Goal: Navigation & Orientation: Find specific page/section

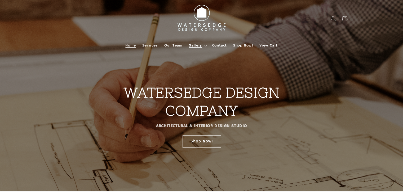
click at [190, 43] on span "Gallery" at bounding box center [195, 45] width 13 height 5
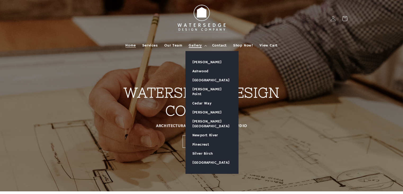
click at [196, 44] on span "Gallery" at bounding box center [195, 45] width 13 height 5
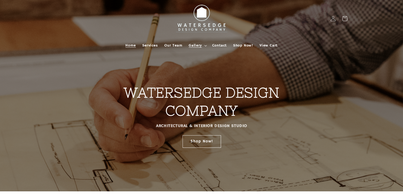
click at [196, 44] on span "Gallery" at bounding box center [195, 45] width 13 height 5
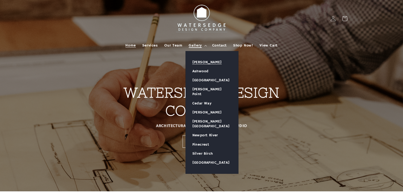
click at [209, 60] on link "[PERSON_NAME]" at bounding box center [212, 62] width 52 height 9
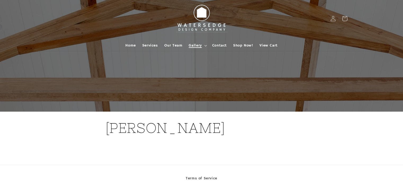
click at [200, 45] on span "Gallery" at bounding box center [195, 45] width 13 height 5
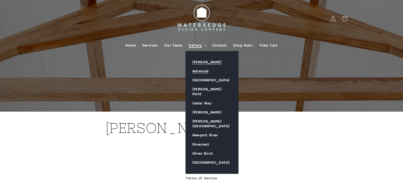
click at [208, 71] on link "Ashwood" at bounding box center [212, 71] width 52 height 9
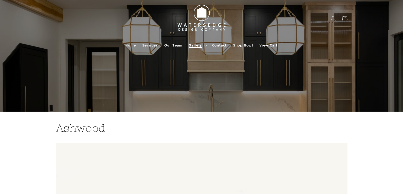
click at [196, 44] on span "Gallery" at bounding box center [195, 45] width 13 height 5
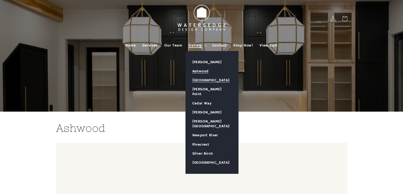
click at [204, 80] on link "[GEOGRAPHIC_DATA]" at bounding box center [212, 80] width 52 height 9
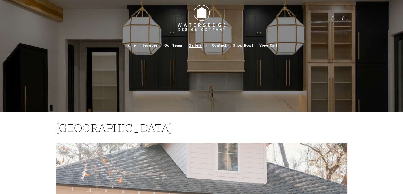
click at [198, 45] on span "Gallery" at bounding box center [195, 45] width 13 height 5
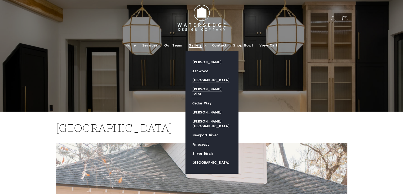
click at [213, 91] on link "[PERSON_NAME] Point" at bounding box center [212, 92] width 52 height 14
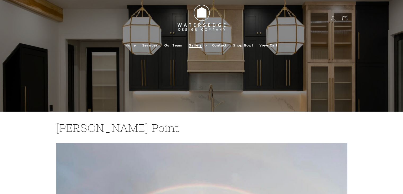
click at [195, 44] on span "Gallery" at bounding box center [195, 45] width 13 height 5
click at [130, 45] on span "Home" at bounding box center [130, 45] width 10 height 5
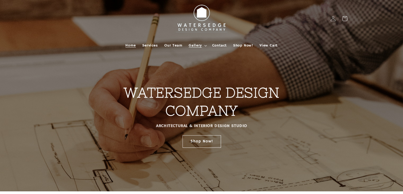
click at [199, 46] on span "Gallery" at bounding box center [195, 45] width 13 height 5
click at [240, 45] on span "Shop Now!" at bounding box center [243, 45] width 20 height 5
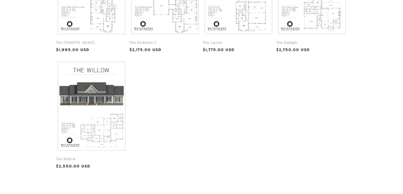
scroll to position [318, 0]
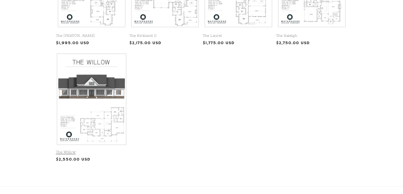
click at [109, 150] on link "The Willow" at bounding box center [91, 152] width 71 height 5
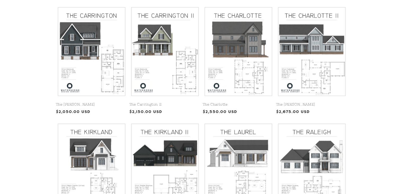
scroll to position [133, 0]
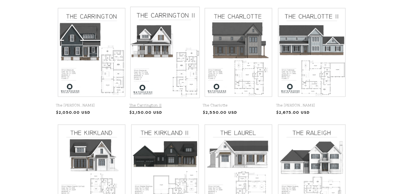
click at [159, 103] on link "The Carrington II" at bounding box center [164, 105] width 71 height 5
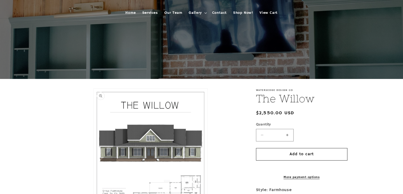
scroll to position [80, 0]
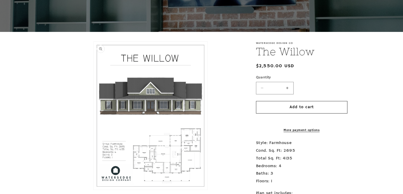
click at [94, 189] on button "Open media 1 in modal" at bounding box center [94, 189] width 0 height 0
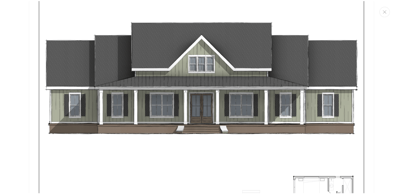
scroll to position [58, 0]
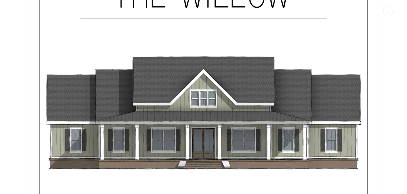
click at [390, 14] on button "Close" at bounding box center [388, 11] width 11 height 10
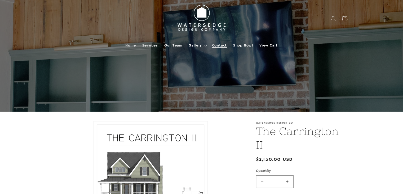
click at [219, 44] on span "Contact" at bounding box center [219, 45] width 15 height 5
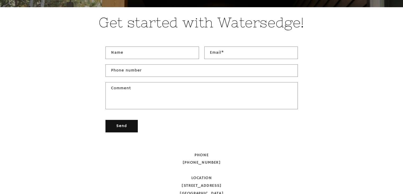
scroll to position [186, 0]
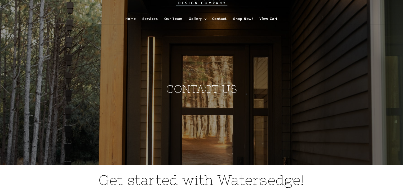
click at [340, 131] on div "CONTACT US" at bounding box center [202, 68] width 318 height 191
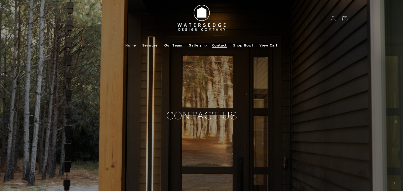
scroll to position [0, 0]
click at [144, 45] on span "Services" at bounding box center [150, 45] width 16 height 5
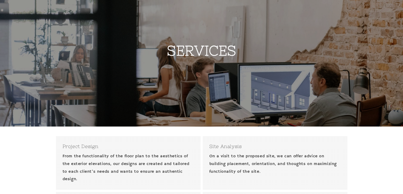
scroll to position [27, 0]
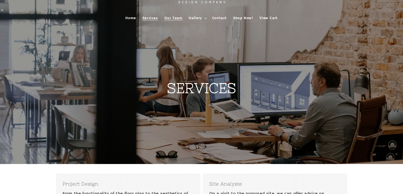
click at [169, 16] on span "Our Team" at bounding box center [173, 18] width 18 height 5
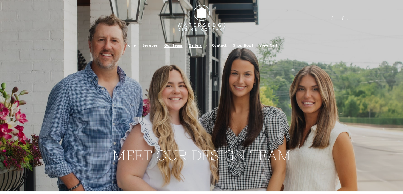
click at [199, 45] on span "Gallery" at bounding box center [195, 45] width 13 height 5
click at [220, 46] on span "Contact" at bounding box center [219, 45] width 15 height 5
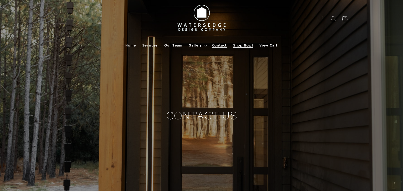
click at [233, 44] on span "Shop Now!" at bounding box center [243, 45] width 20 height 5
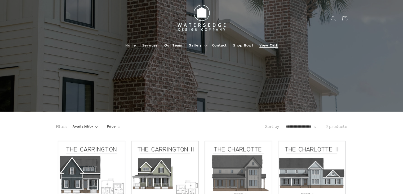
click at [267, 45] on span "View Cart" at bounding box center [269, 45] width 18 height 5
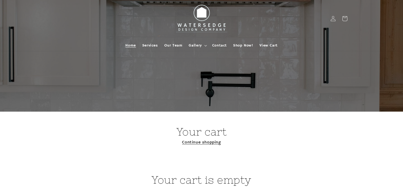
click at [127, 46] on span "Home" at bounding box center [130, 45] width 10 height 5
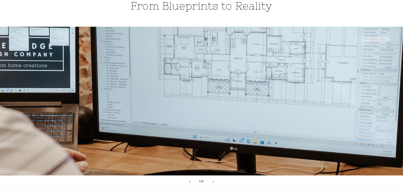
scroll to position [543, 0]
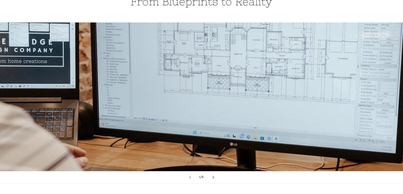
click at [214, 178] on button "Next slide" at bounding box center [214, 177] width 12 height 12
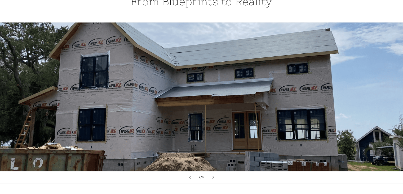
click at [214, 177] on button "Next slide" at bounding box center [214, 177] width 12 height 12
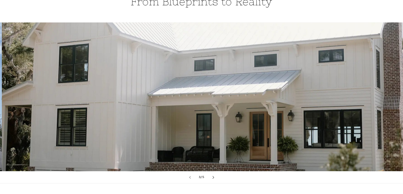
scroll to position [0, 806]
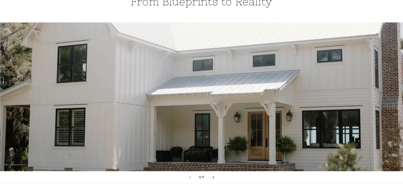
click at [214, 177] on button "Next slide" at bounding box center [214, 177] width 12 height 12
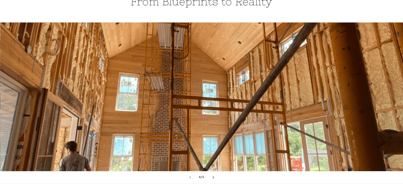
click at [214, 177] on button "Next slide" at bounding box center [214, 177] width 12 height 12
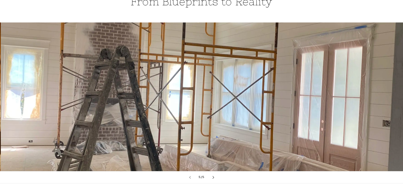
scroll to position [0, 1612]
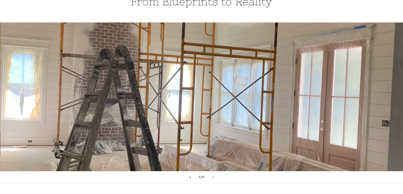
click at [189, 176] on icon "Previous slide" at bounding box center [190, 176] width 2 height 3
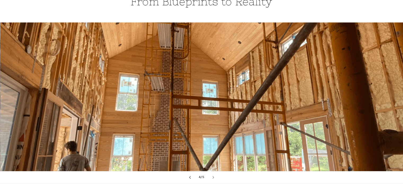
click at [189, 176] on icon "Previous slide" at bounding box center [190, 176] width 2 height 3
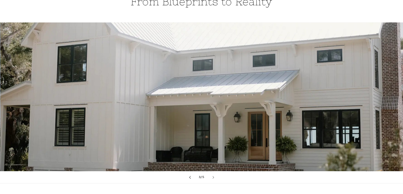
click at [189, 176] on icon "Previous slide" at bounding box center [190, 176] width 2 height 3
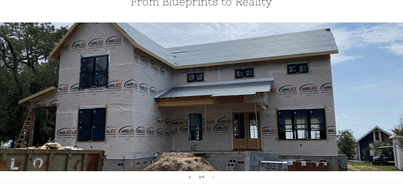
click at [189, 176] on icon "Previous slide" at bounding box center [190, 176] width 2 height 3
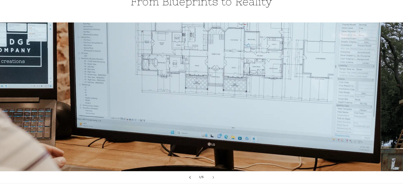
scroll to position [0, 0]
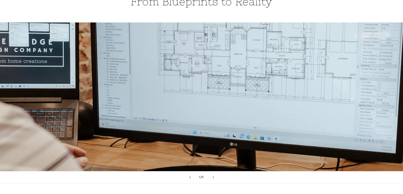
drag, startPoint x: 142, startPoint y: 6, endPoint x: 274, endPoint y: 5, distance: 132.0
click at [274, 5] on h2 "From Blueprints to Reality" at bounding box center [202, 2] width 292 height 14
click at [275, 5] on h2 "From Blueprints to Reality" at bounding box center [202, 2] width 292 height 14
click at [296, 6] on h2 "From Blueprints to Reality" at bounding box center [202, 2] width 292 height 14
click at [211, 178] on button "Next slide" at bounding box center [214, 177] width 12 height 12
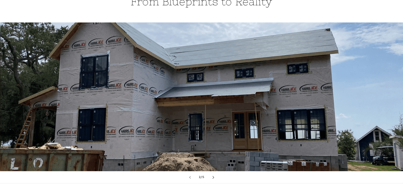
click at [211, 177] on button "Next slide" at bounding box center [214, 177] width 12 height 12
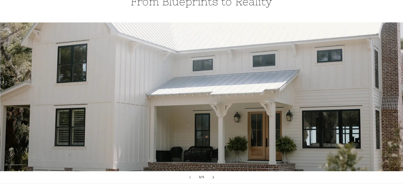
click at [211, 177] on button "Next slide" at bounding box center [214, 177] width 12 height 12
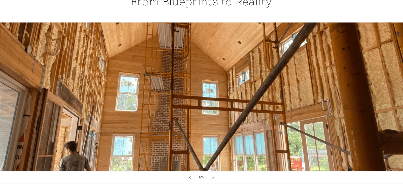
click at [211, 177] on button "Next slide" at bounding box center [214, 177] width 12 height 12
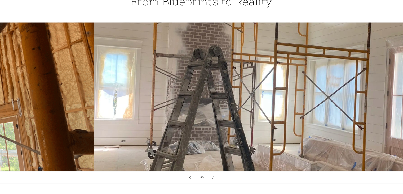
scroll to position [0, 1612]
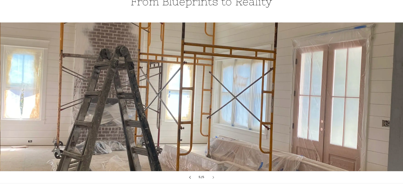
click at [190, 175] on icon "Previous slide" at bounding box center [190, 176] width 2 height 3
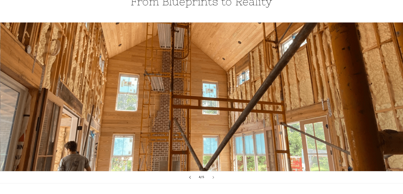
click at [190, 175] on icon "Previous slide" at bounding box center [190, 176] width 2 height 3
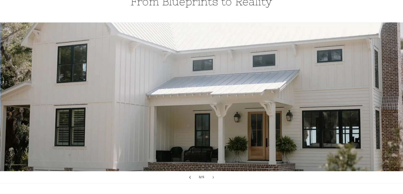
click at [190, 175] on icon "Previous slide" at bounding box center [190, 176] width 2 height 3
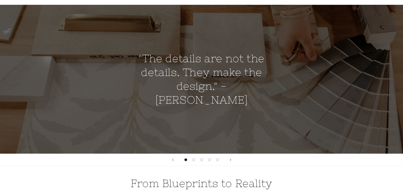
scroll to position [357, 0]
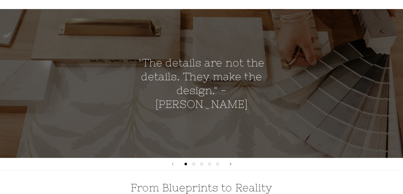
click at [231, 162] on icon "Next slide" at bounding box center [231, 163] width 2 height 3
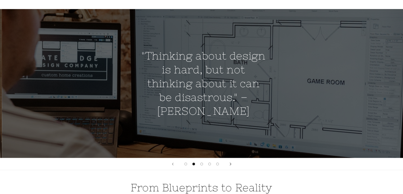
scroll to position [0, 403]
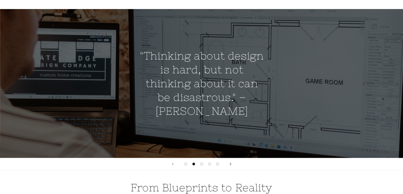
click at [231, 162] on icon "Next slide" at bounding box center [231, 163] width 2 height 3
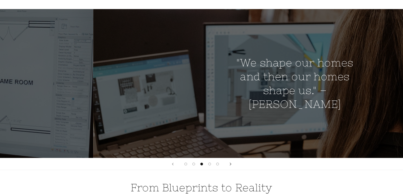
scroll to position [0, 806]
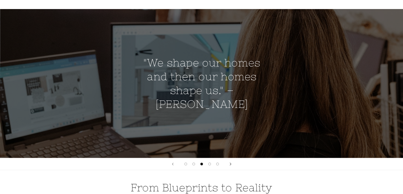
click at [231, 162] on icon "Next slide" at bounding box center [231, 163] width 2 height 3
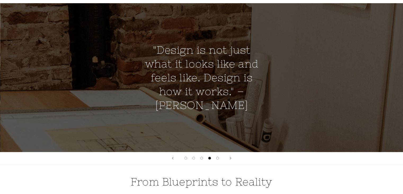
scroll to position [371, 0]
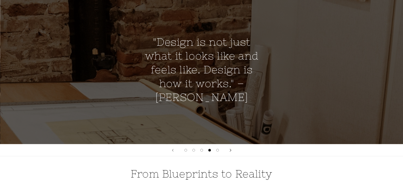
click at [230, 152] on button "Next slide" at bounding box center [231, 150] width 12 height 12
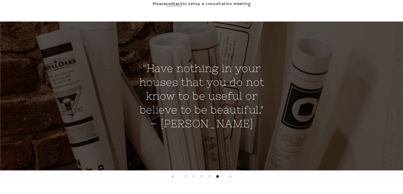
scroll to position [345, 0]
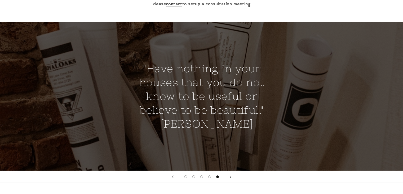
click at [230, 177] on icon "Next slide" at bounding box center [231, 176] width 2 height 3
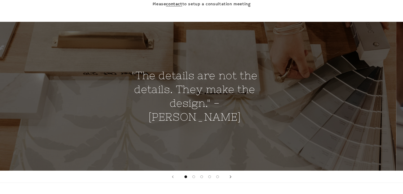
scroll to position [0, 0]
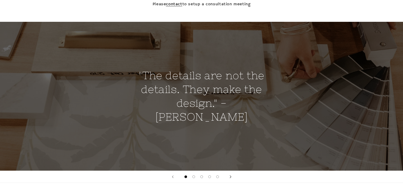
click at [230, 177] on icon "Next slide" at bounding box center [231, 176] width 2 height 3
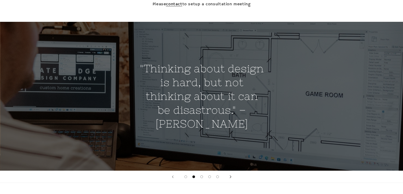
click at [230, 177] on icon "Next slide" at bounding box center [231, 176] width 2 height 3
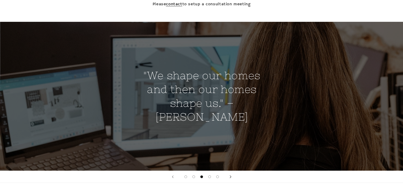
click at [230, 177] on icon "Next slide" at bounding box center [231, 176] width 2 height 3
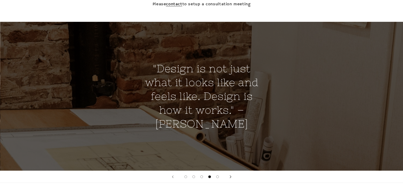
click at [230, 177] on icon "Next slide" at bounding box center [231, 176] width 2 height 3
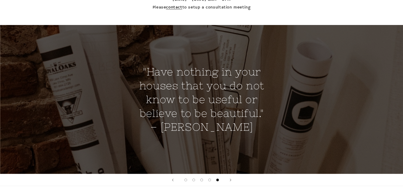
scroll to position [345, 0]
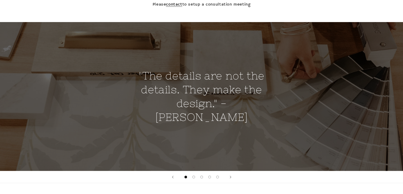
scroll to position [345, 0]
